Goal: Task Accomplishment & Management: Manage account settings

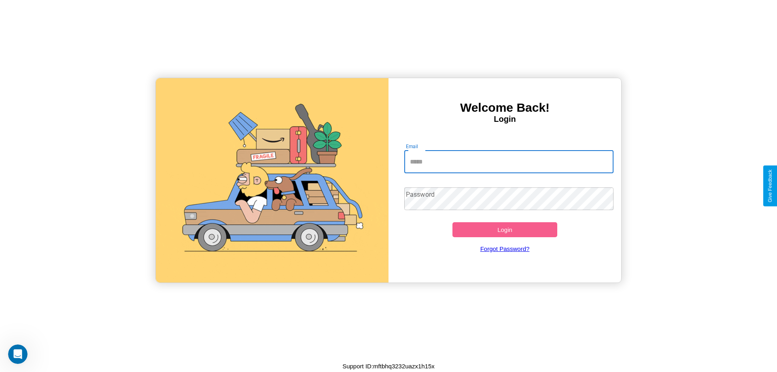
click at [508, 161] on input "Email" at bounding box center [509, 161] width 210 height 23
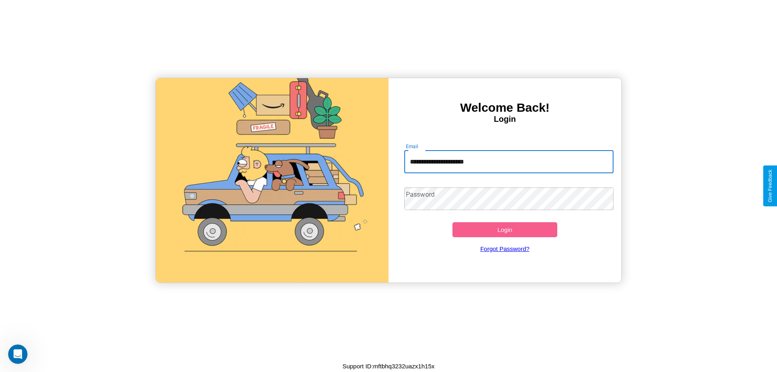
type input "**********"
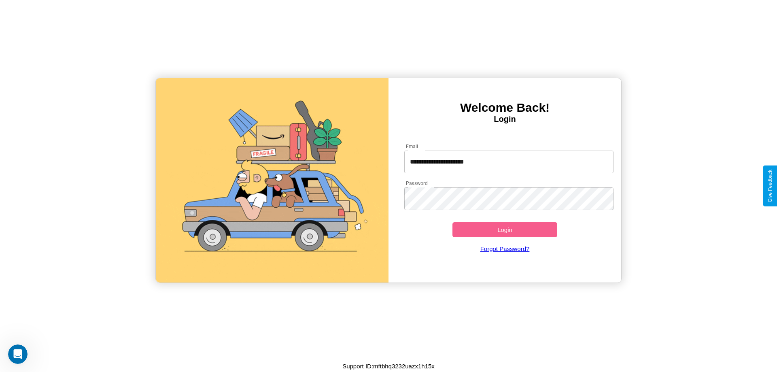
click at [504, 229] on button "Login" at bounding box center [504, 229] width 105 height 15
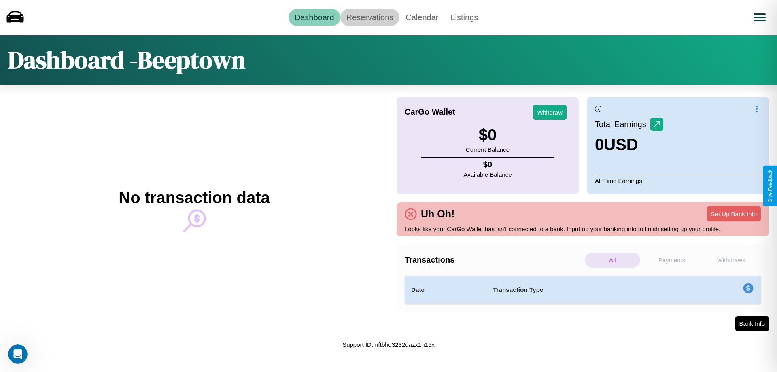
click at [369, 17] on link "Reservations" at bounding box center [369, 17] width 59 height 17
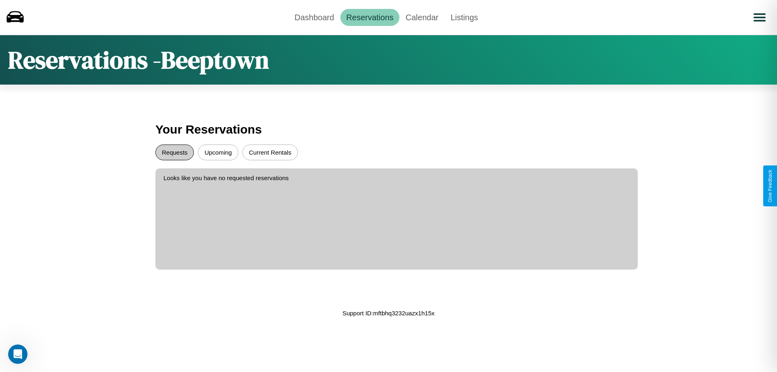
click at [174, 152] on button "Requests" at bounding box center [174, 152] width 38 height 16
click at [218, 152] on button "Upcoming" at bounding box center [218, 152] width 40 height 16
